Goal: Book appointment/travel/reservation

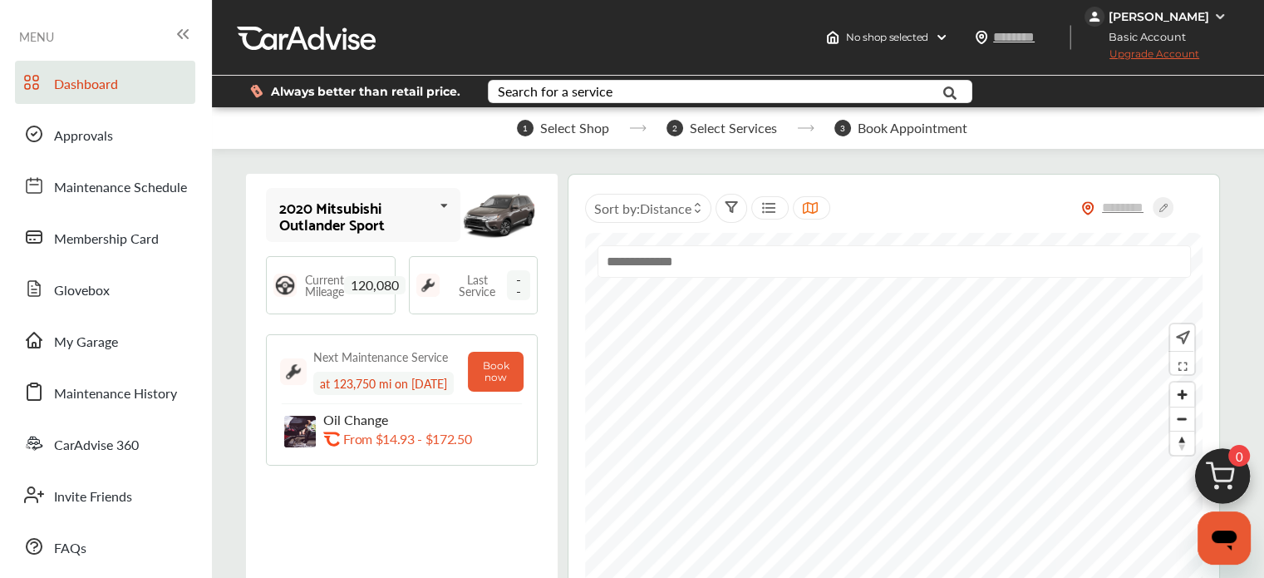
click at [1235, 484] on img at bounding box center [1223, 481] width 80 height 80
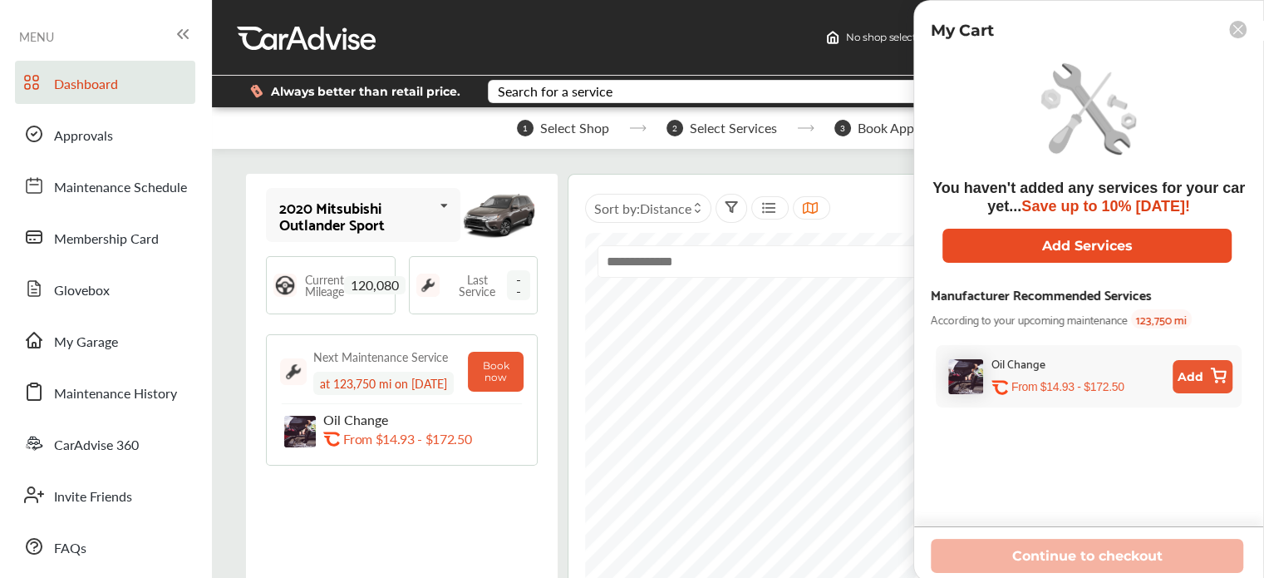
click at [995, 235] on button "Add Services" at bounding box center [1087, 246] width 289 height 34
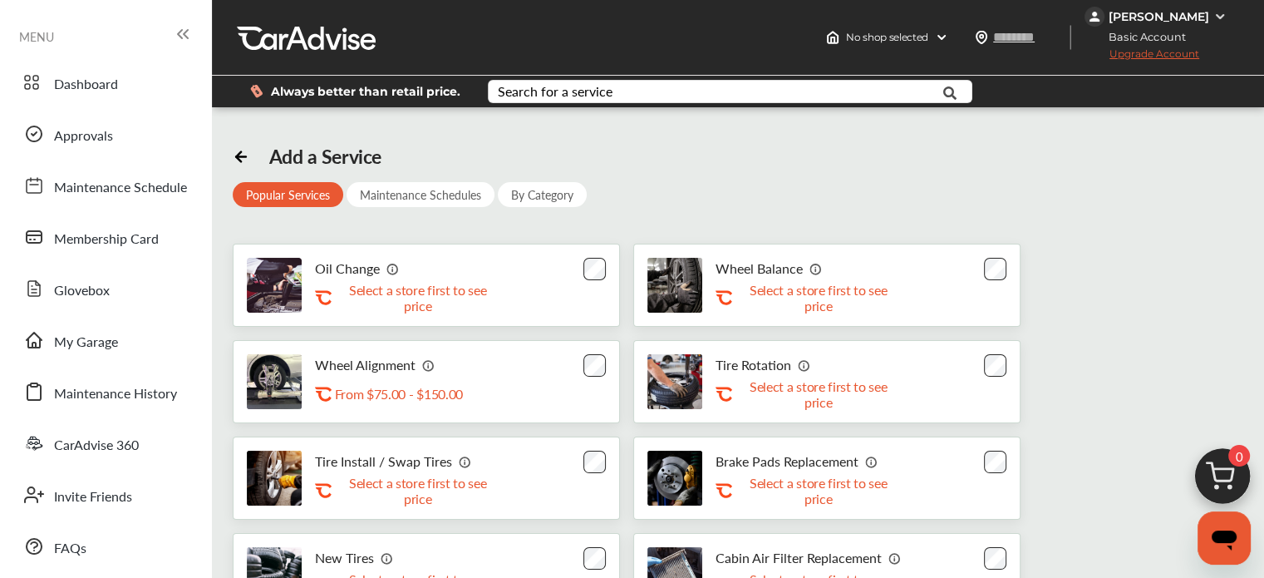
click at [587, 280] on div "Oil Change .st0{fill:#FA4A1C;} Select a store first to see price" at bounding box center [426, 285] width 387 height 83
click at [575, 267] on div "Oil Change .st0{fill:#FA4A1C;} Select a store first to see price" at bounding box center [426, 285] width 387 height 83
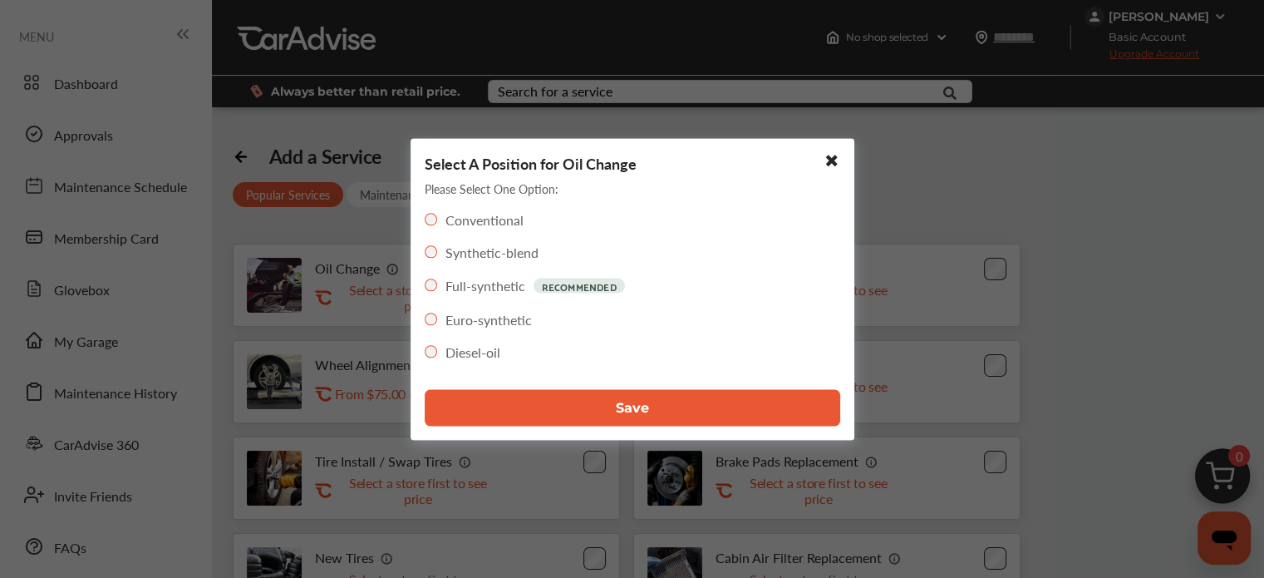
click at [518, 435] on div "Select A Position for Oil Change Please Select One Option: Conventional Synthet…" at bounding box center [633, 289] width 444 height 302
click at [503, 421] on button "Save" at bounding box center [633, 407] width 416 height 37
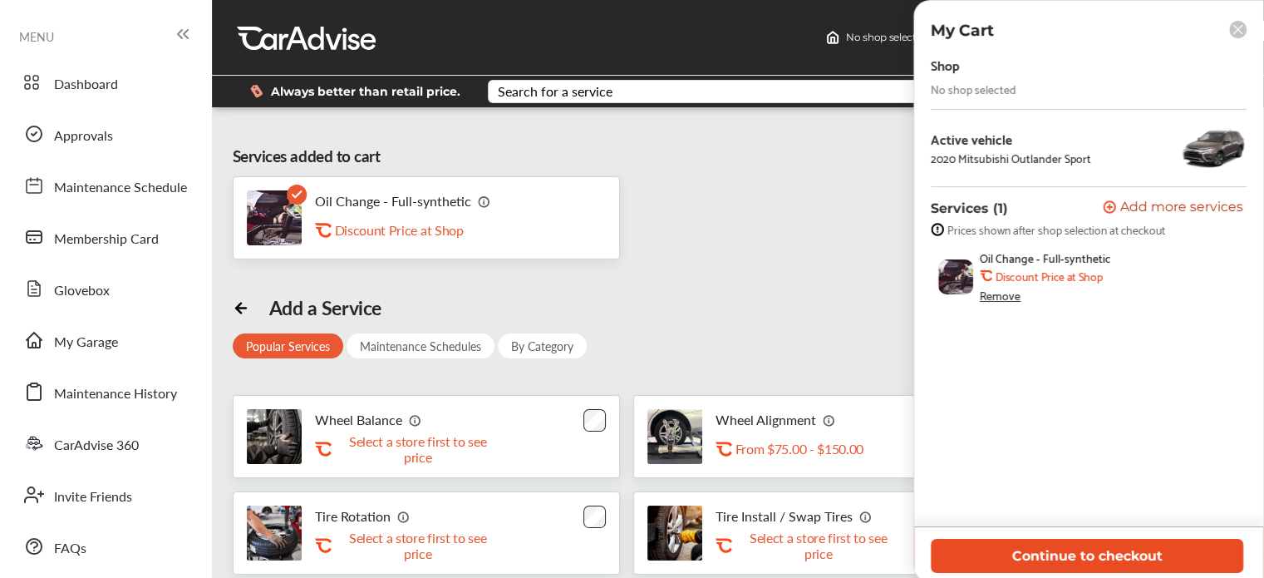
click at [978, 564] on button "Continue to checkout" at bounding box center [1087, 556] width 313 height 34
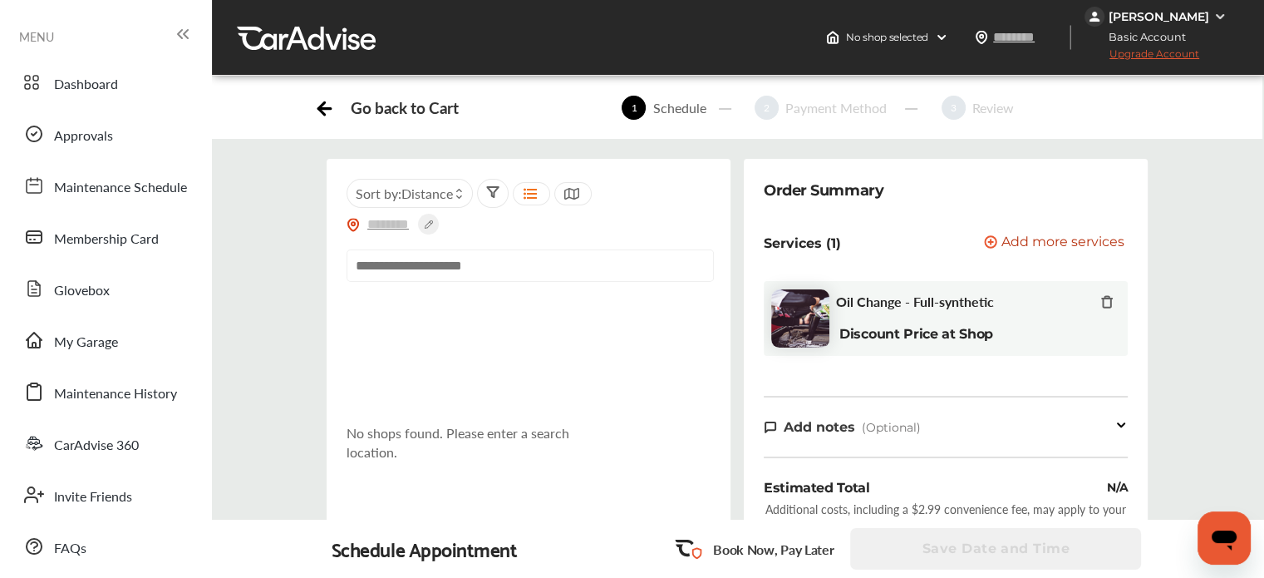
click at [509, 258] on input "text" at bounding box center [530, 265] width 367 height 32
paste input "**********"
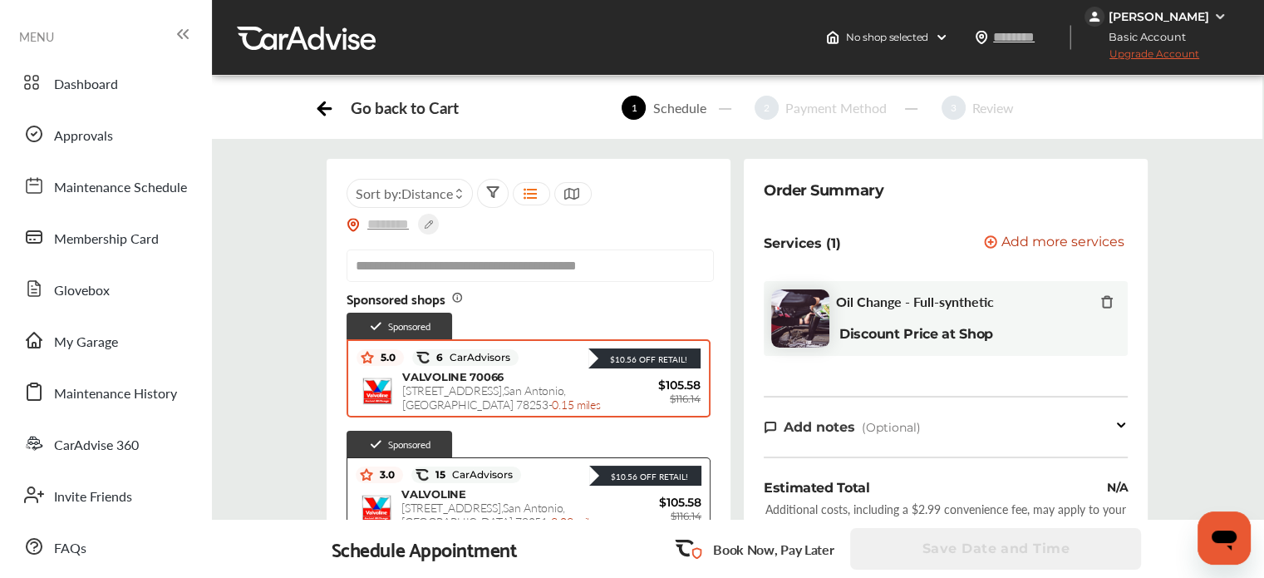
type input "**********"
click at [542, 377] on div "VALVOLINE 70066 [STREET_ADDRESS] - 0.15 miles" at bounding box center [501, 391] width 199 height 42
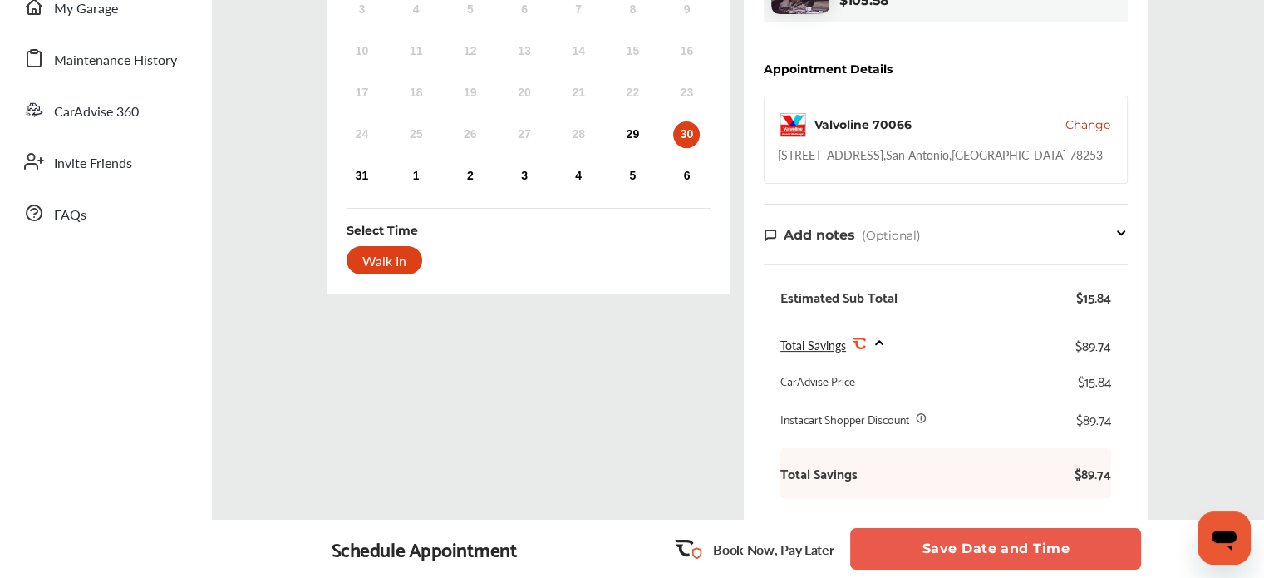
scroll to position [332, 0]
click at [644, 132] on div "29" at bounding box center [632, 135] width 27 height 27
click at [934, 554] on button "Save Date and Time" at bounding box center [995, 549] width 291 height 42
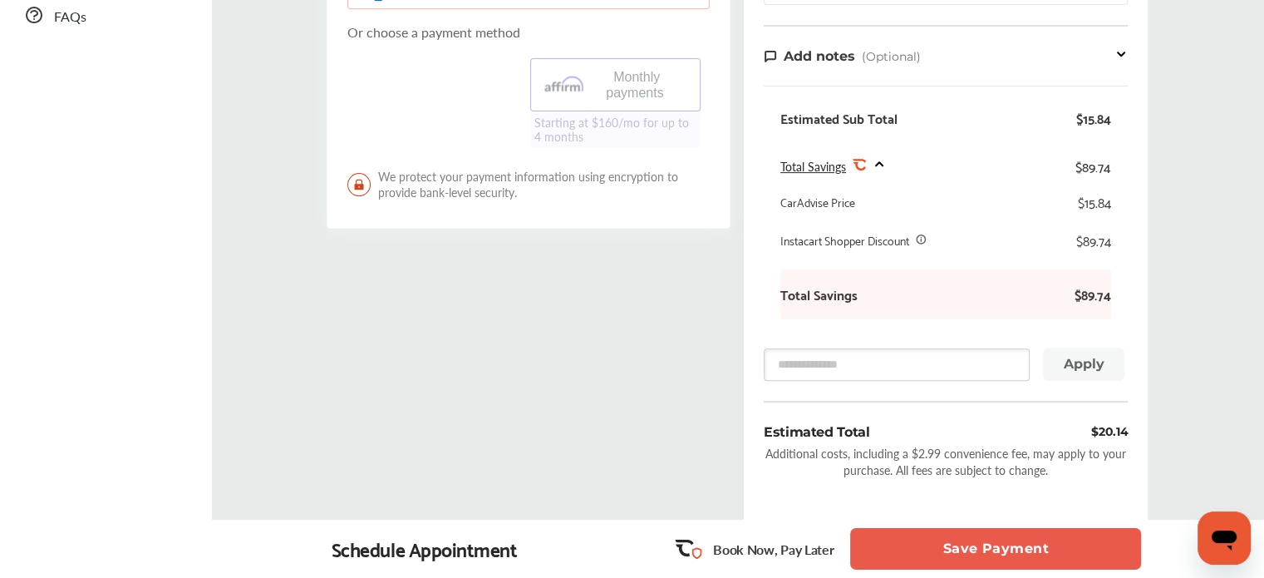
scroll to position [721, 0]
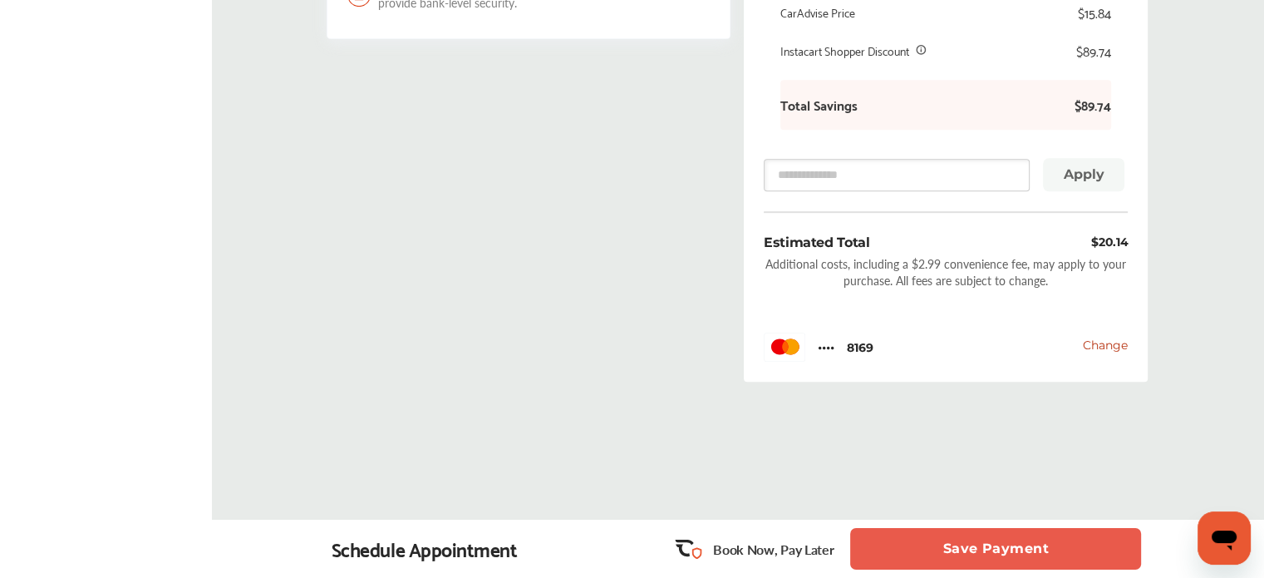
click at [997, 545] on button "Save Payment" at bounding box center [995, 549] width 291 height 42
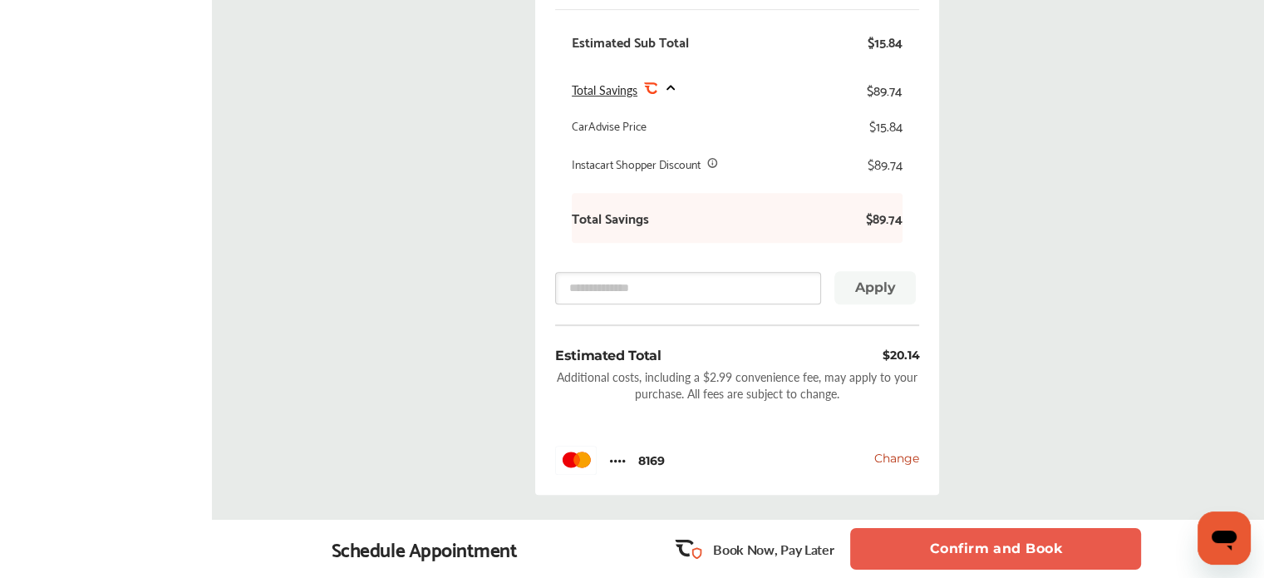
scroll to position [758, 0]
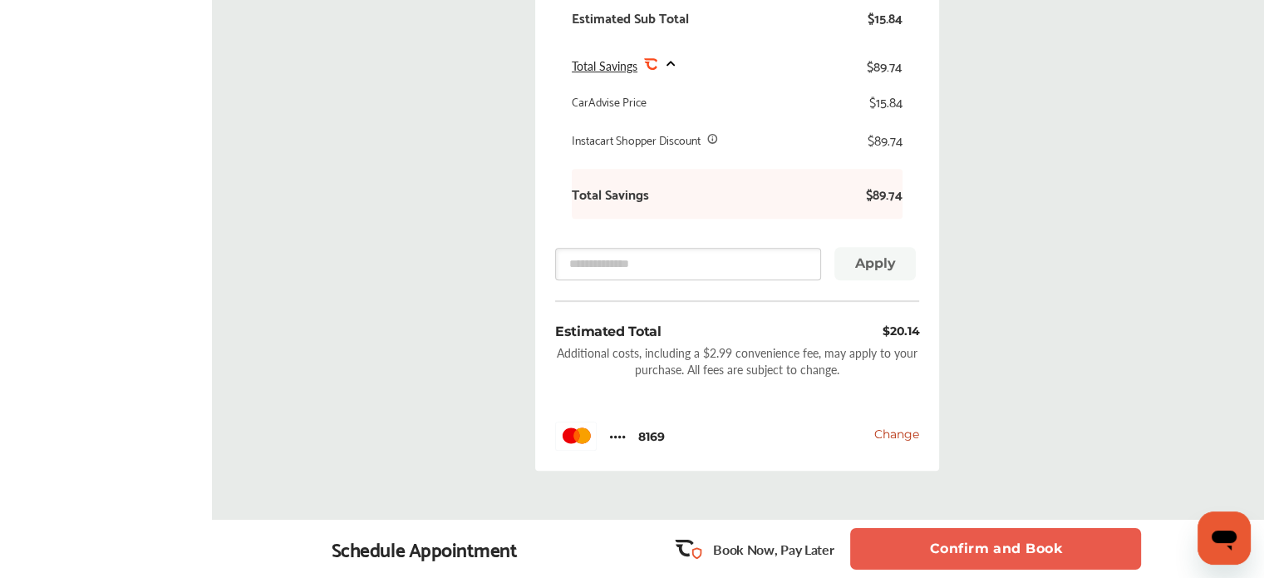
click at [914, 529] on button "Confirm and Book" at bounding box center [995, 549] width 291 height 42
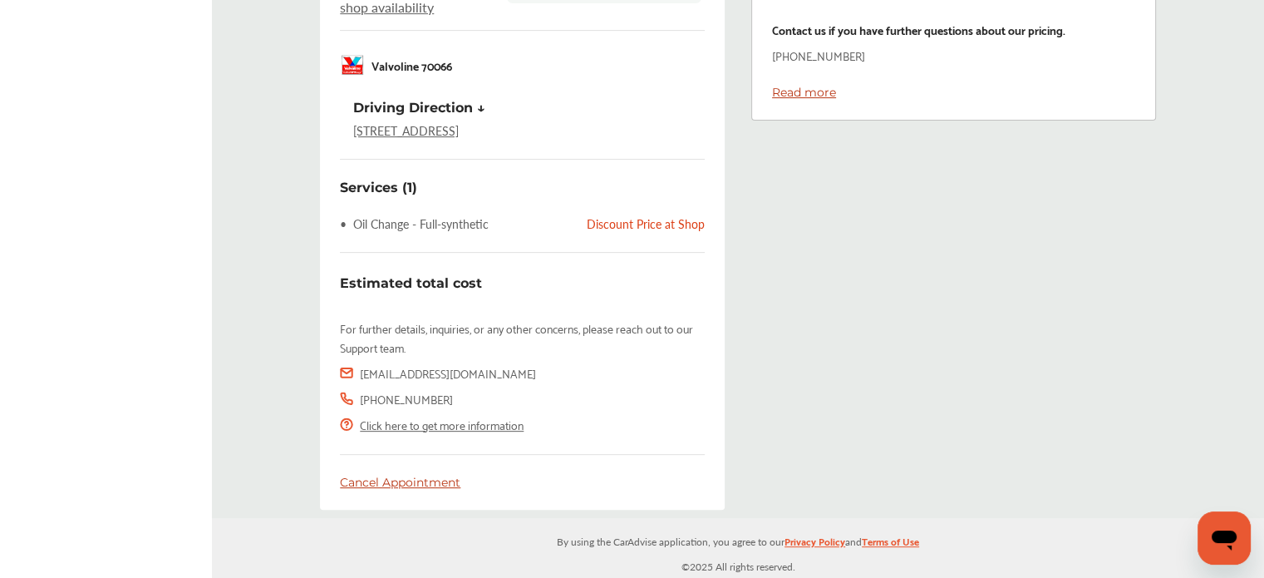
scroll to position [591, 0]
